Goal: Register for event/course

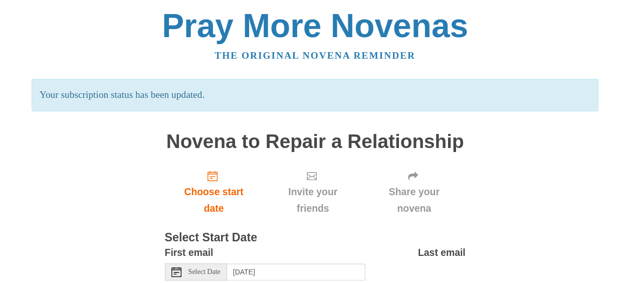
click at [176, 274] on icon at bounding box center [176, 271] width 10 height 10
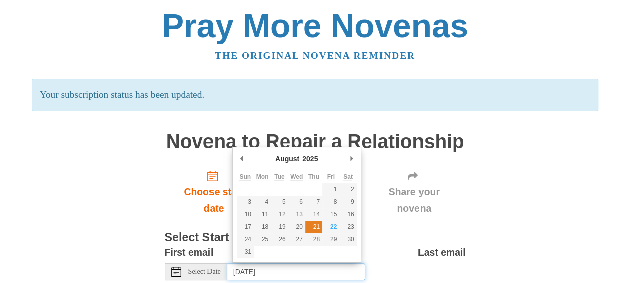
type input "Thursday, August 21st"
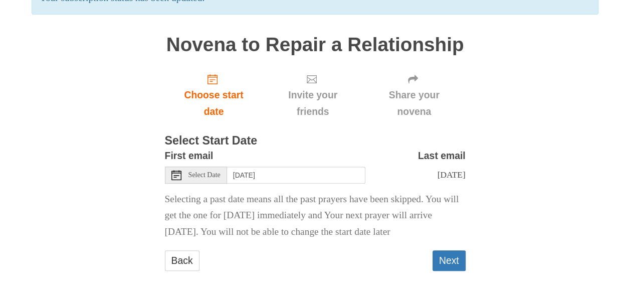
scroll to position [106, 0]
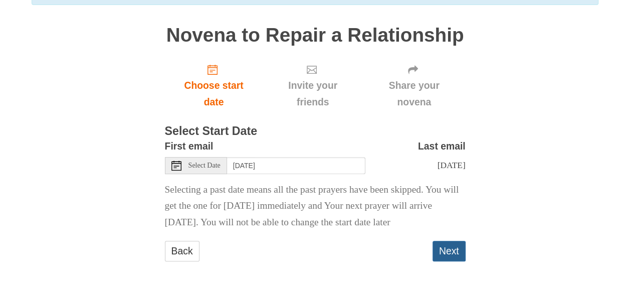
click at [443, 261] on button "Next" at bounding box center [448, 250] width 33 height 21
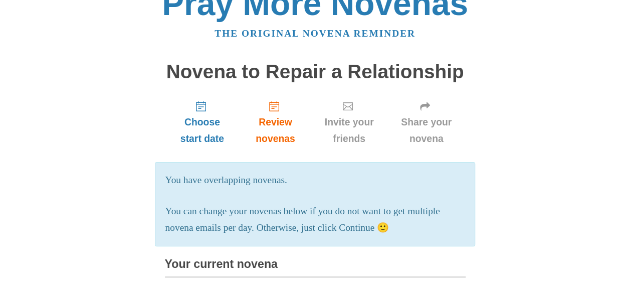
scroll to position [21, 0]
